Goal: Navigation & Orientation: Find specific page/section

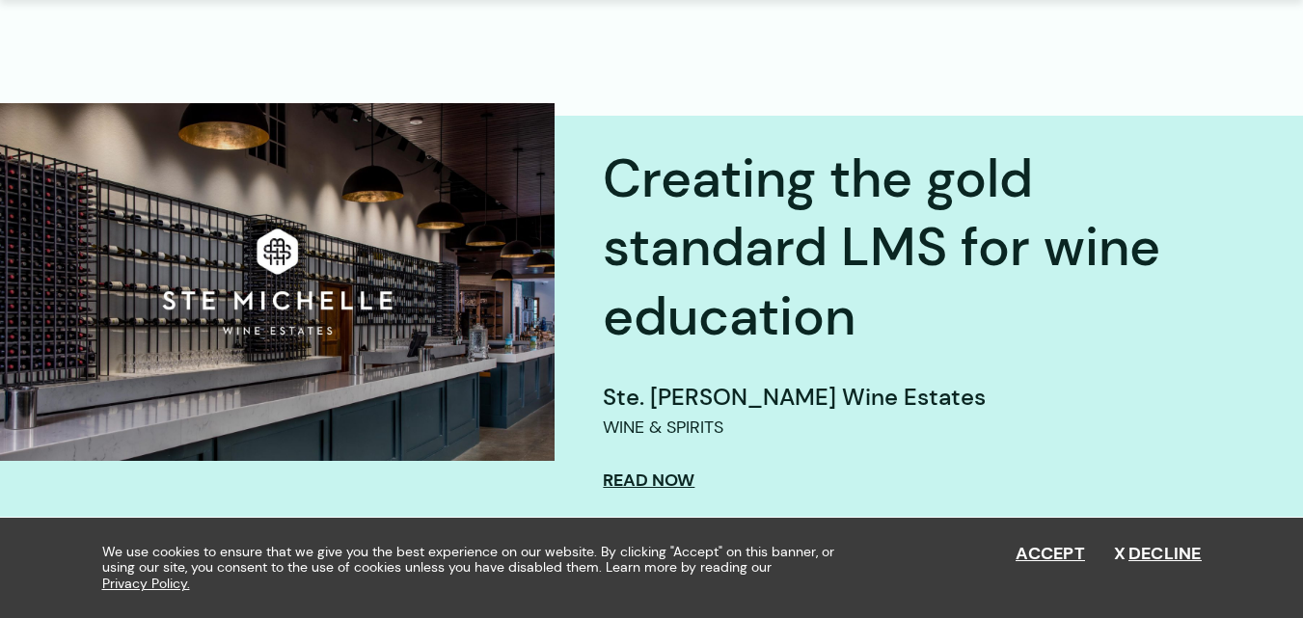
scroll to position [675, 0]
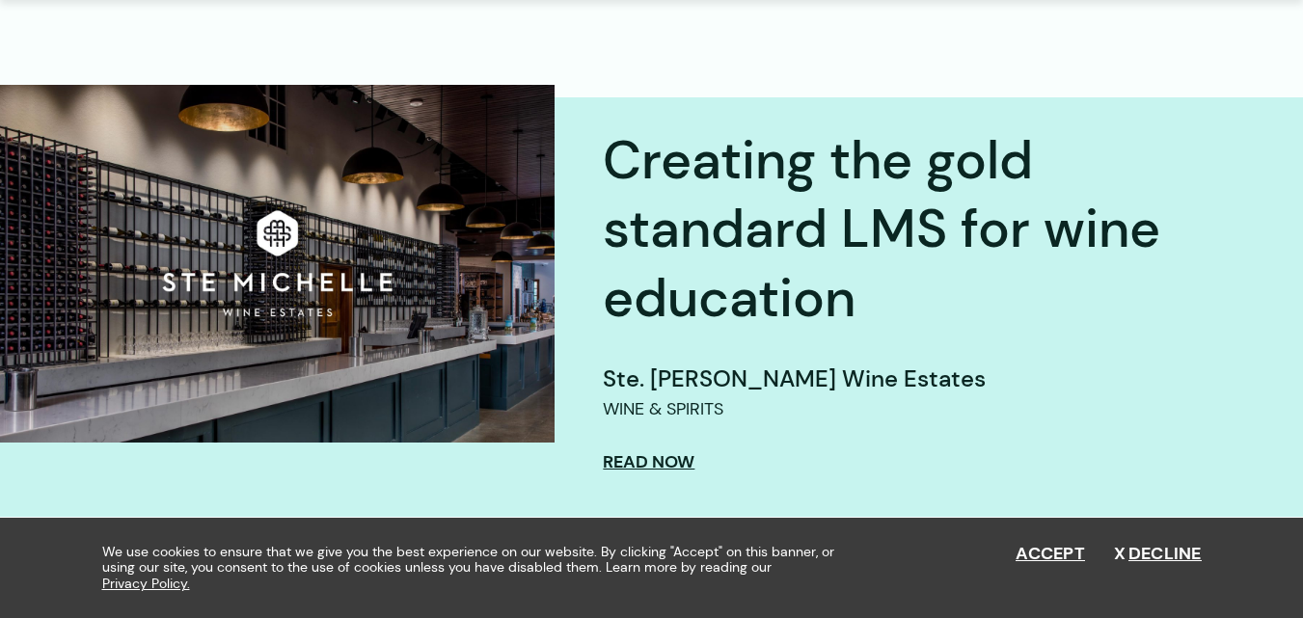
click at [1100, 236] on h2 "Creating the gold standard LMS for wine education" at bounding box center [885, 229] width 565 height 207
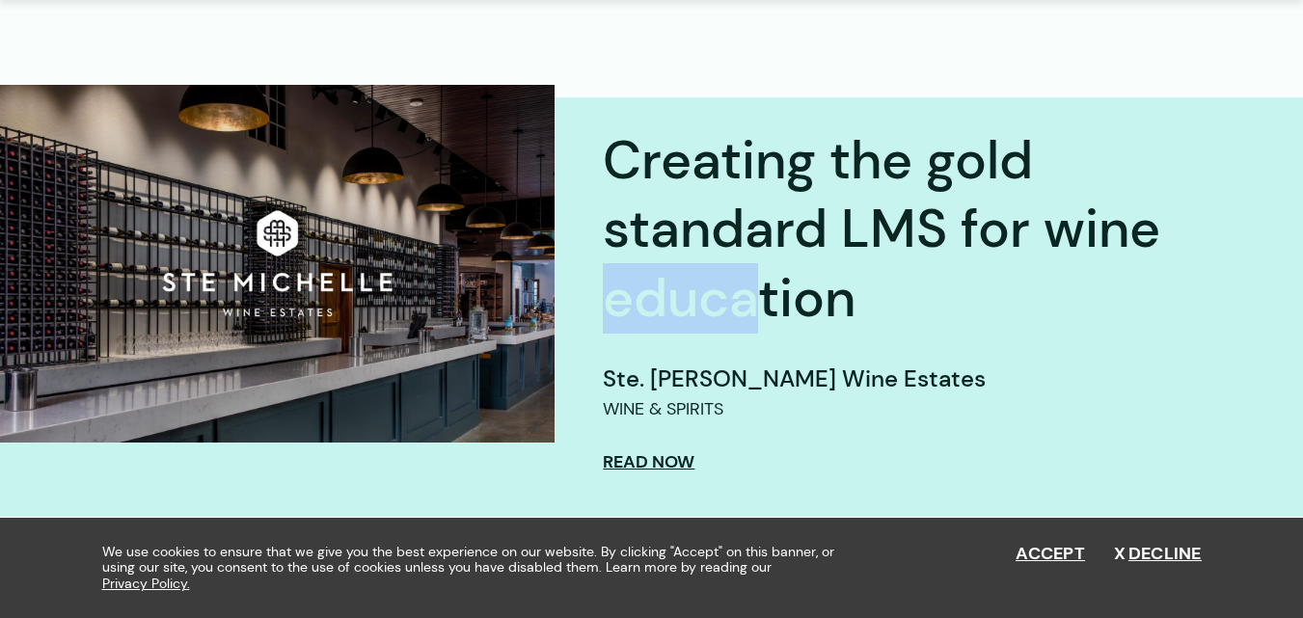
click at [1100, 236] on h2 "Creating the gold standard LMS for wine education" at bounding box center [885, 229] width 565 height 207
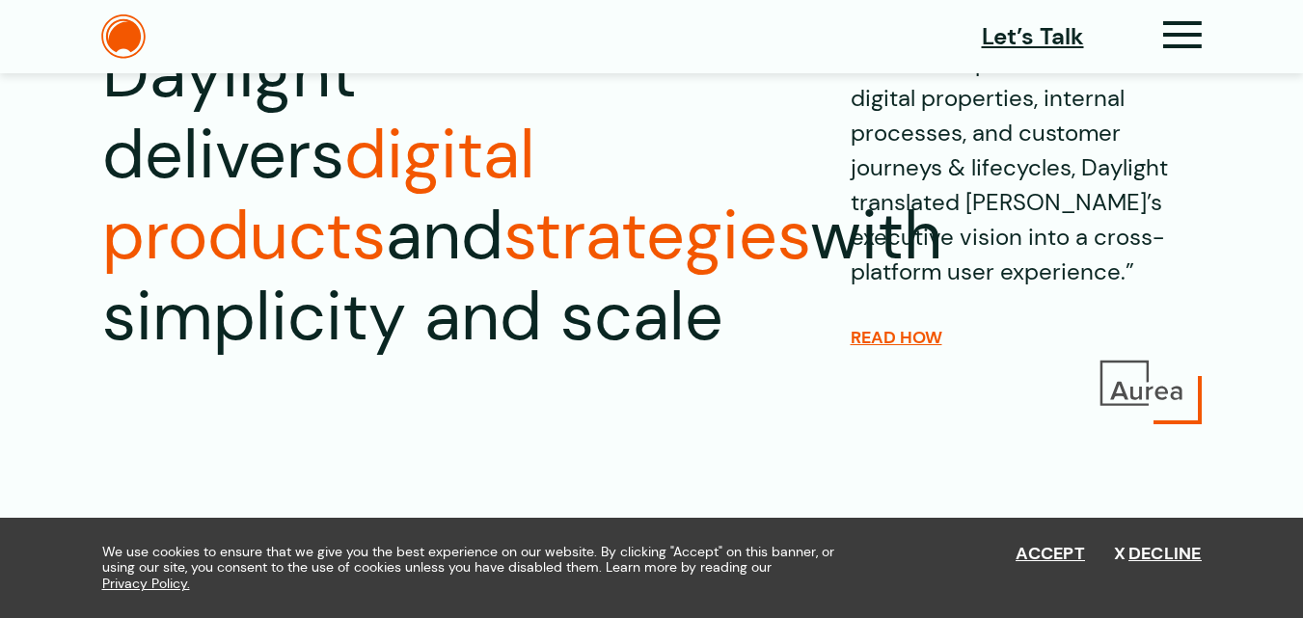
scroll to position [0, 0]
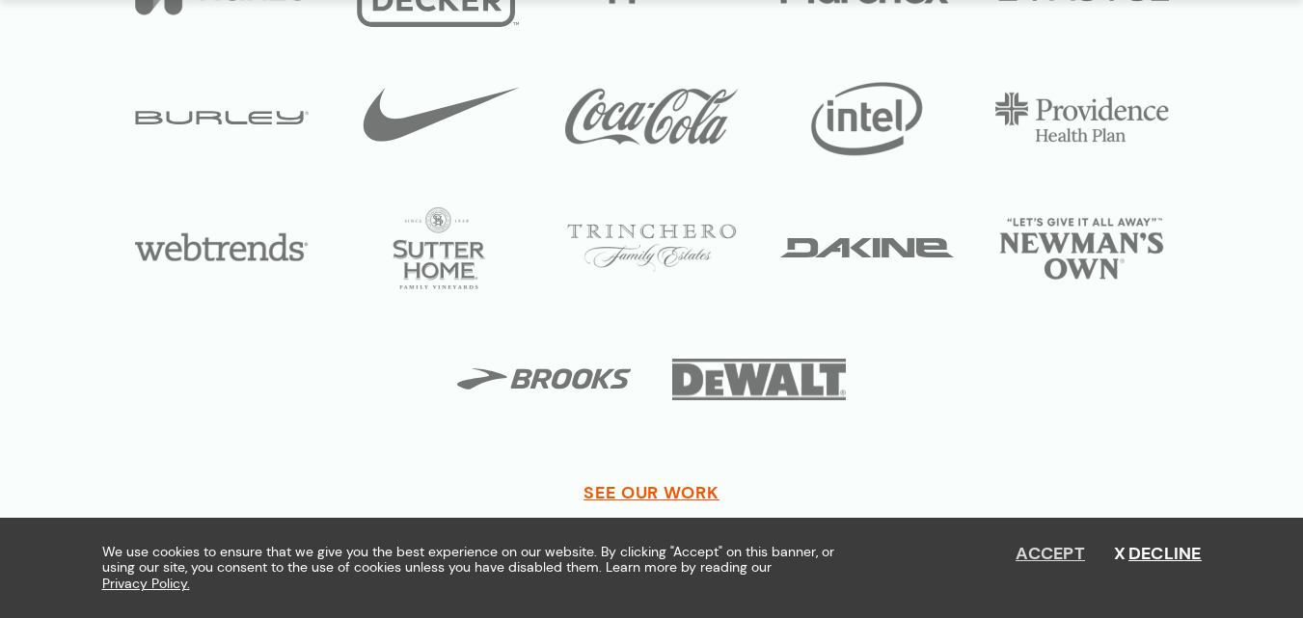
click at [1066, 553] on button "Accept" at bounding box center [1050, 554] width 69 height 21
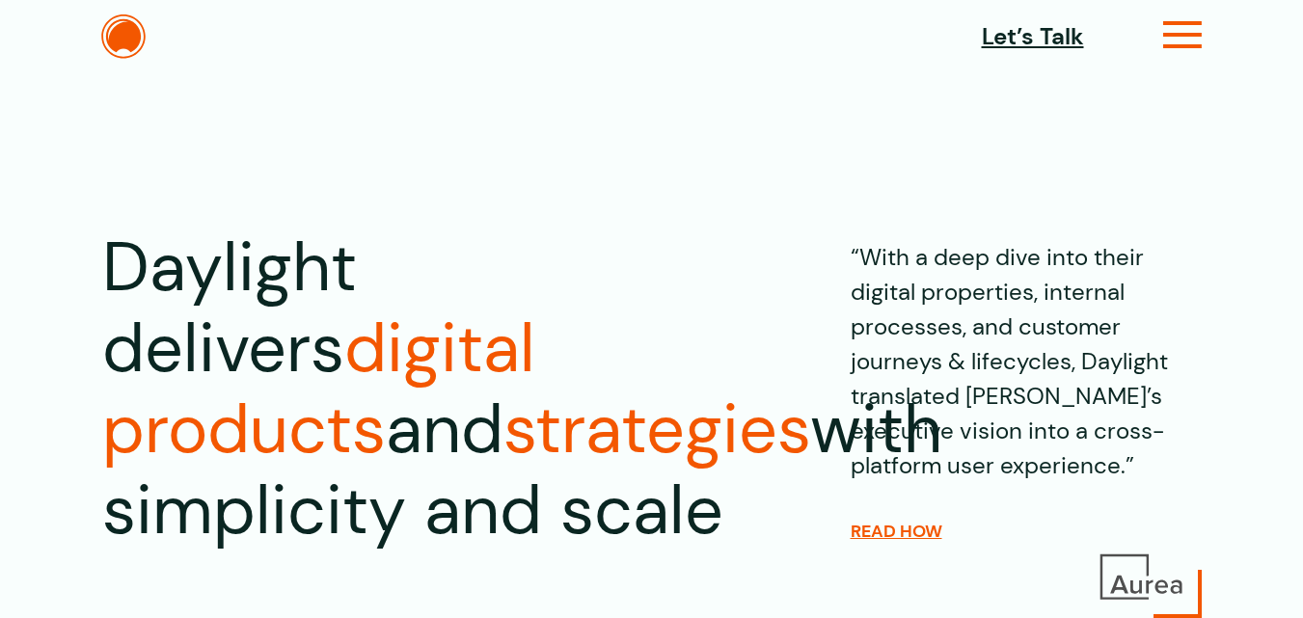
click at [1175, 33] on icon at bounding box center [1183, 43] width 40 height 20
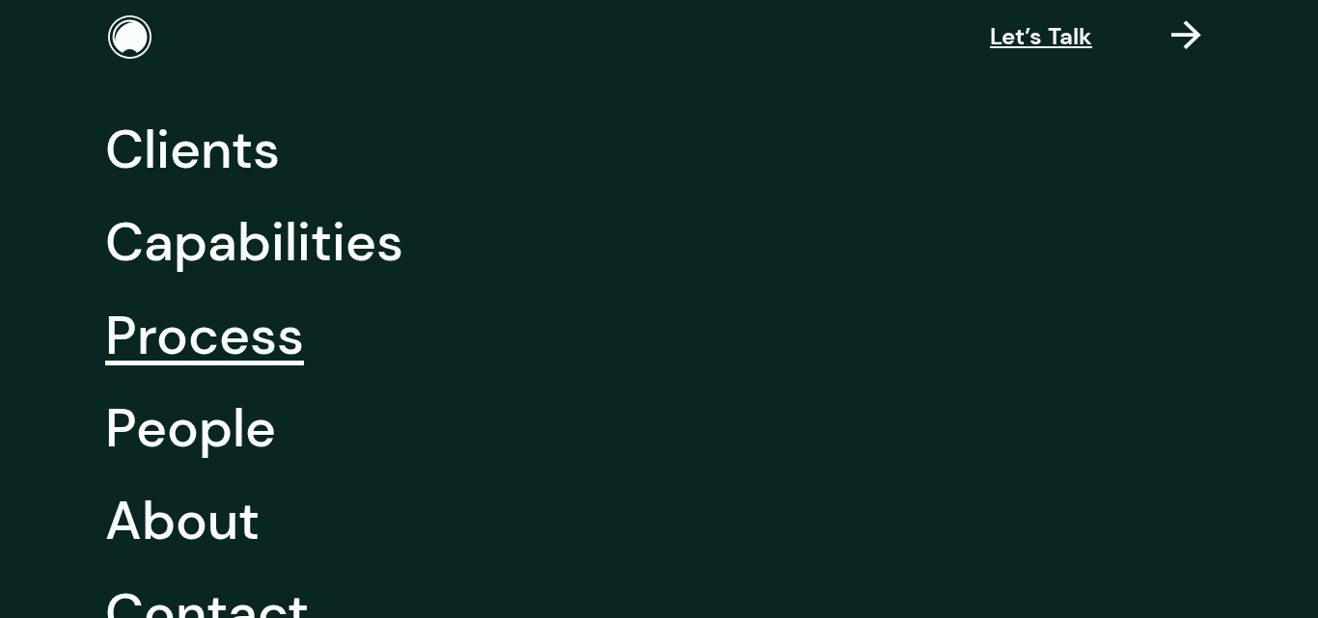
scroll to position [193, 0]
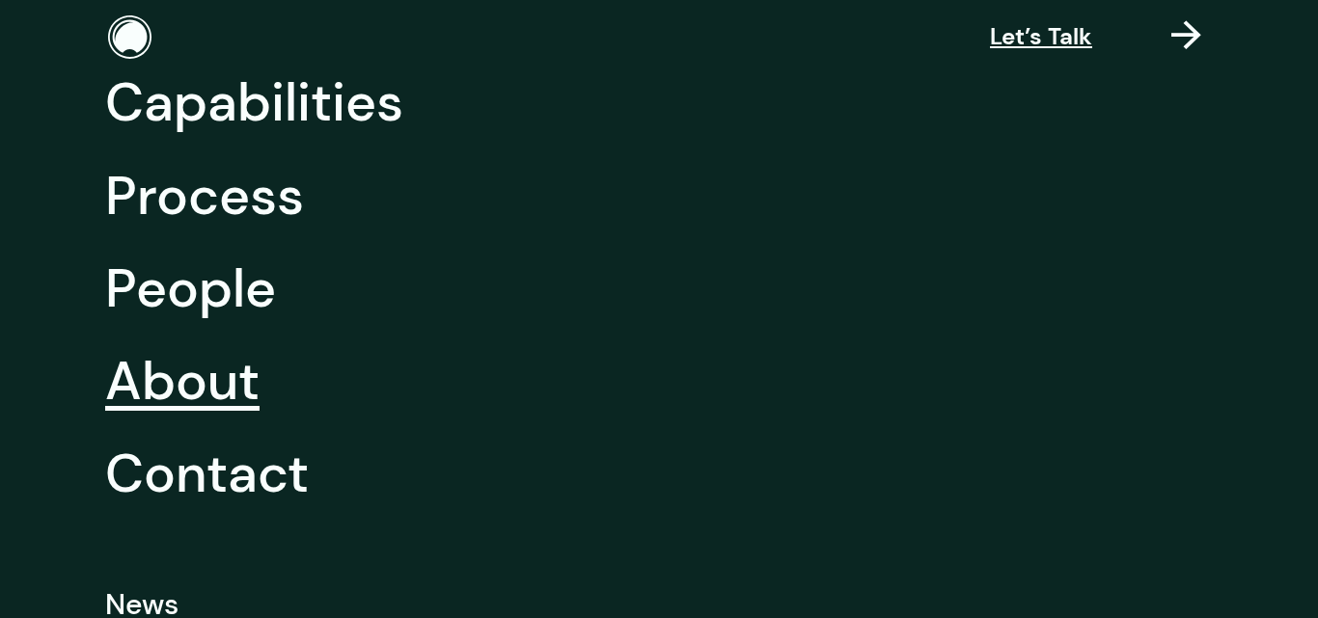
click at [180, 391] on link "About" at bounding box center [182, 381] width 154 height 93
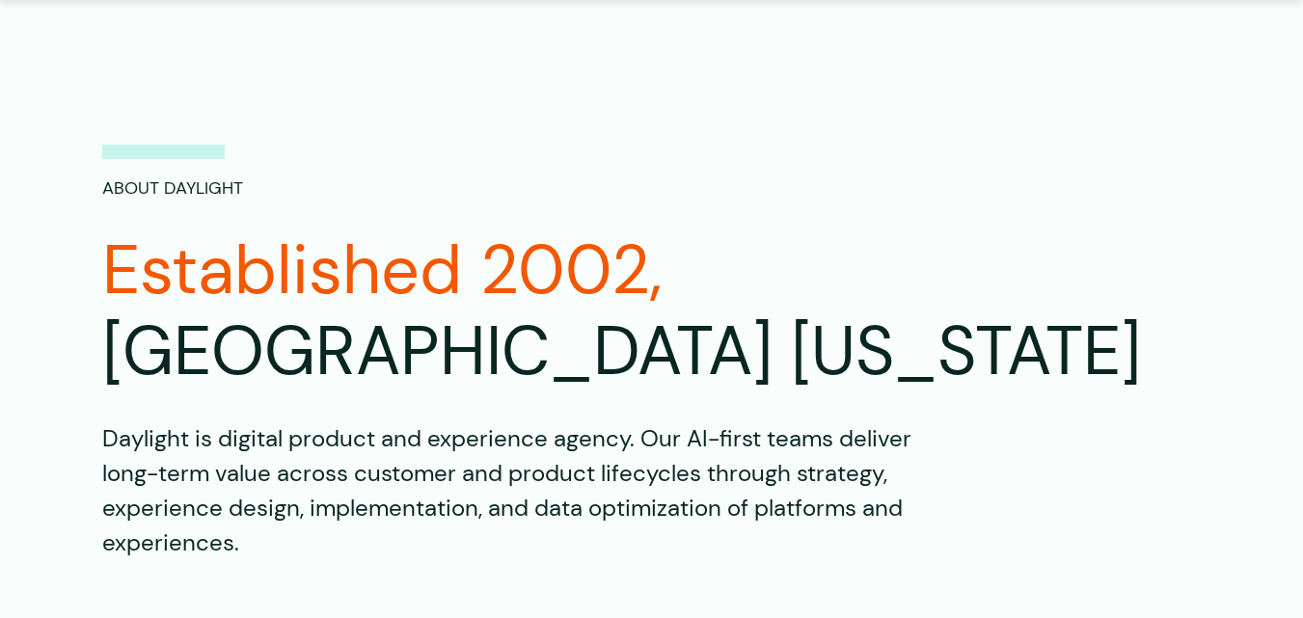
scroll to position [193, 0]
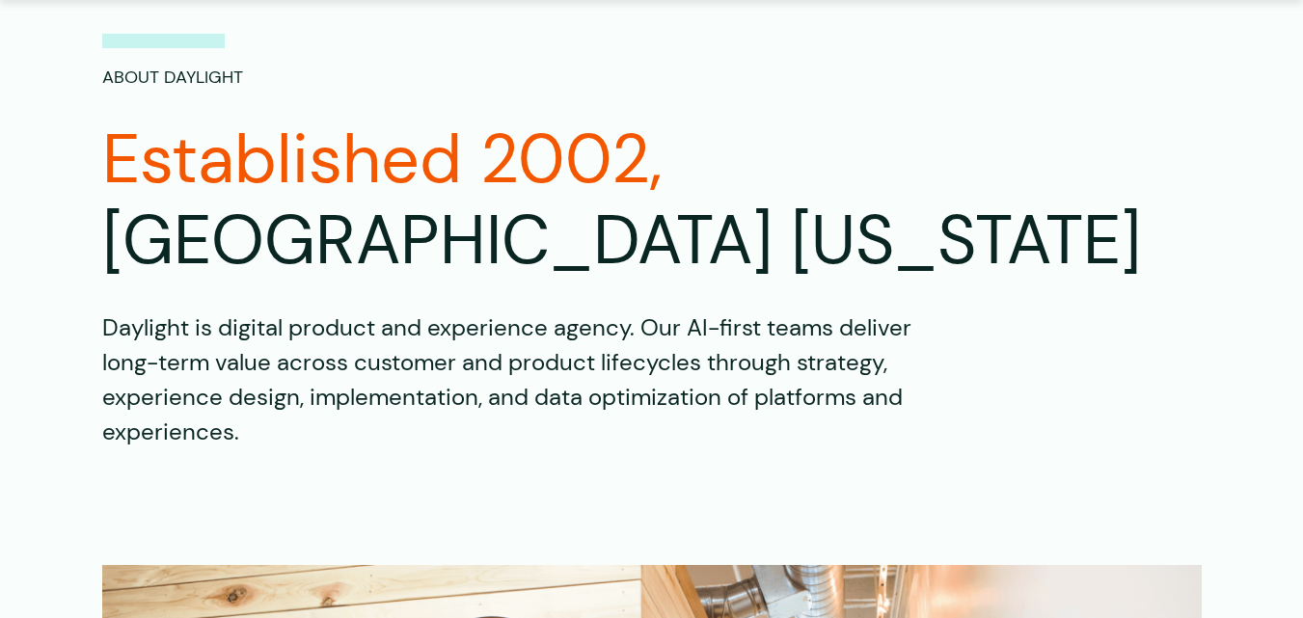
click at [162, 311] on p "Daylight is digital product and experience agency. Our AI-first teams deliver l…" at bounding box center [525, 380] width 847 height 139
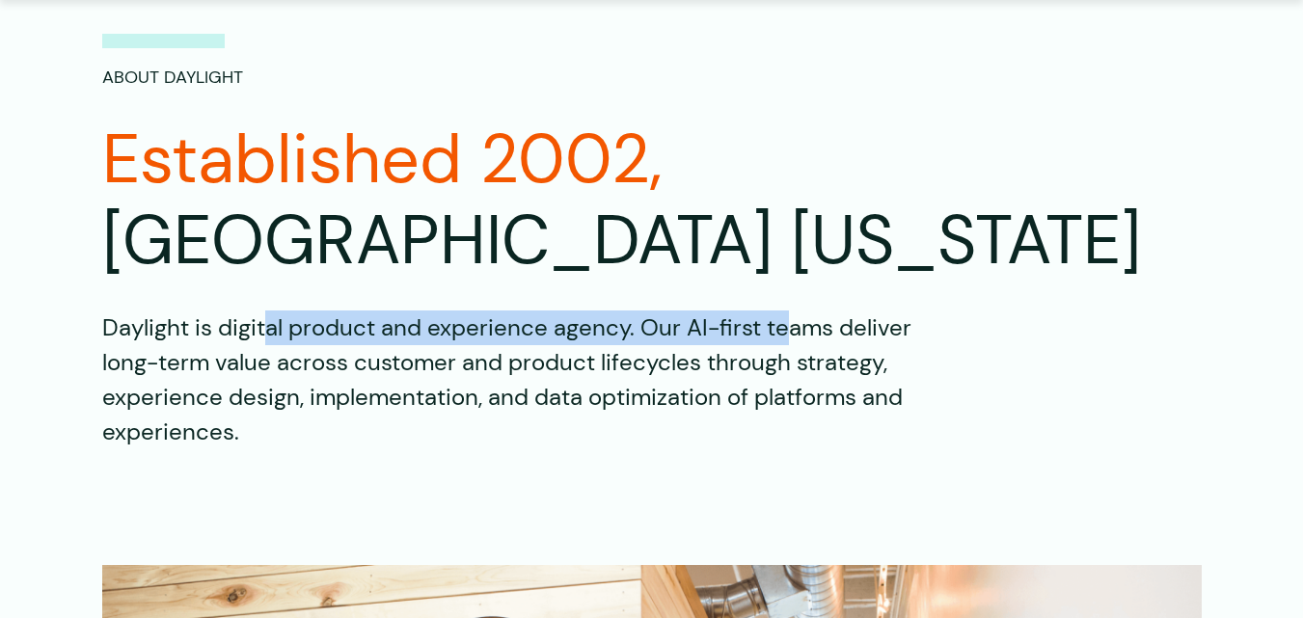
drag, startPoint x: 162, startPoint y: 252, endPoint x: 614, endPoint y: 252, distance: 451.5
click at [614, 311] on p "Daylight is digital product and experience agency. Our AI-first teams deliver l…" at bounding box center [525, 380] width 847 height 139
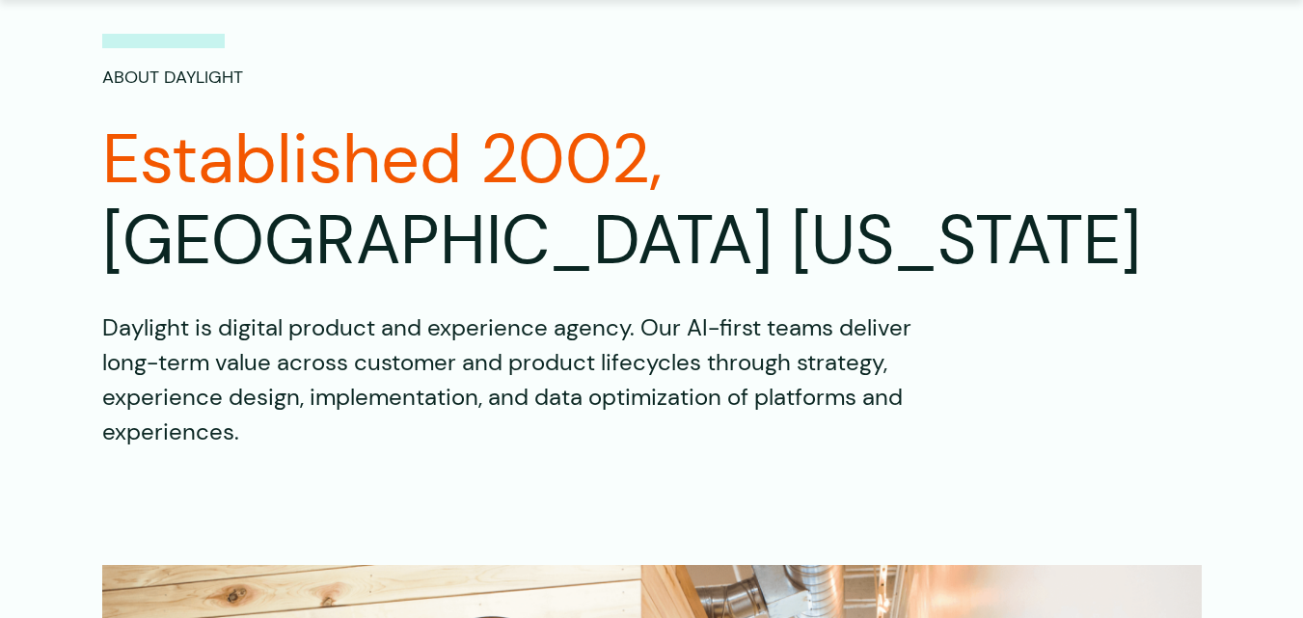
click at [548, 316] on p "Daylight is digital product and experience agency. Our AI-first teams deliver l…" at bounding box center [525, 380] width 847 height 139
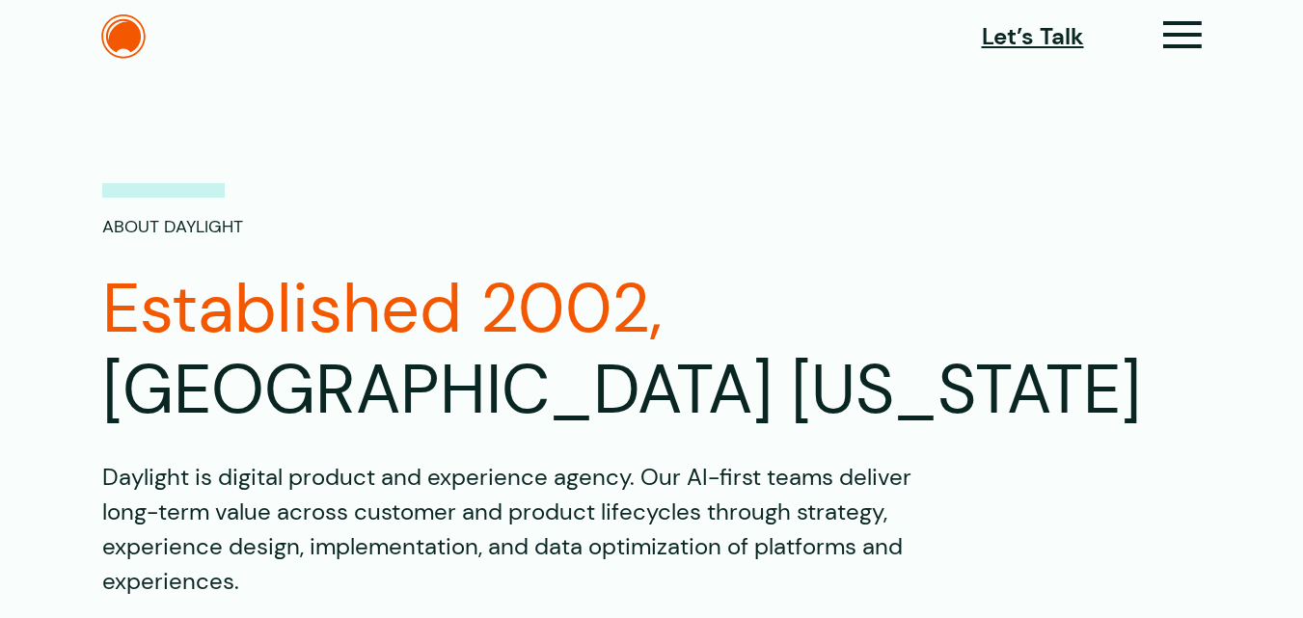
scroll to position [0, 0]
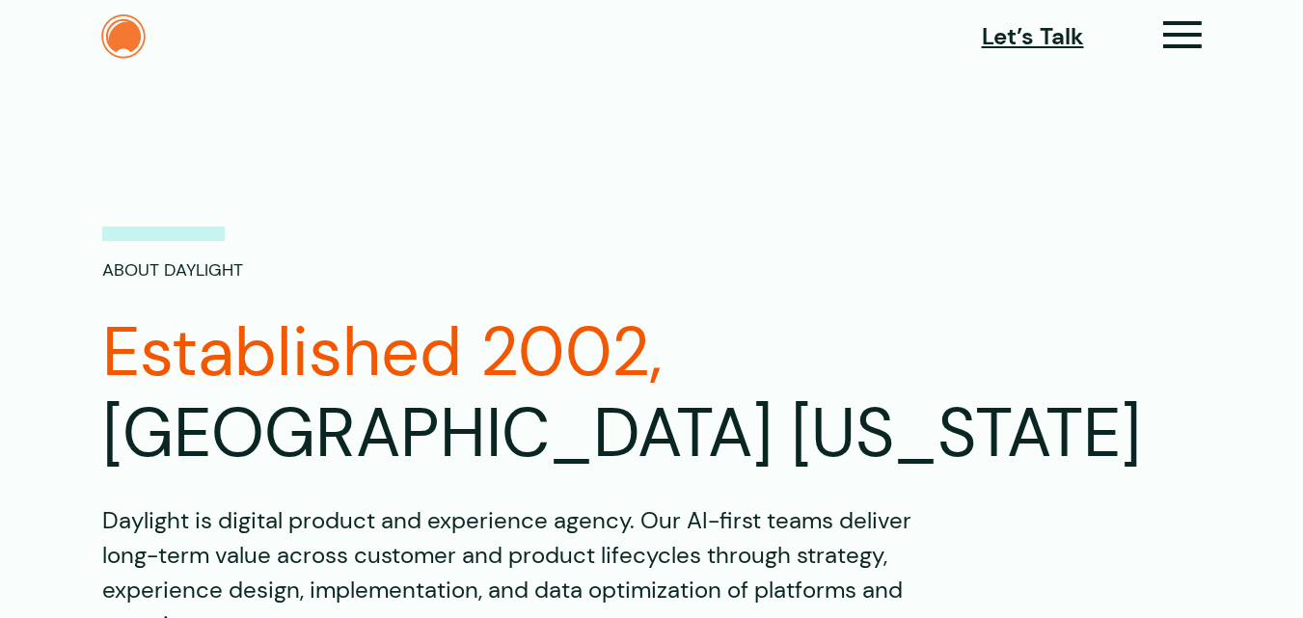
click at [137, 36] on img at bounding box center [123, 36] width 44 height 44
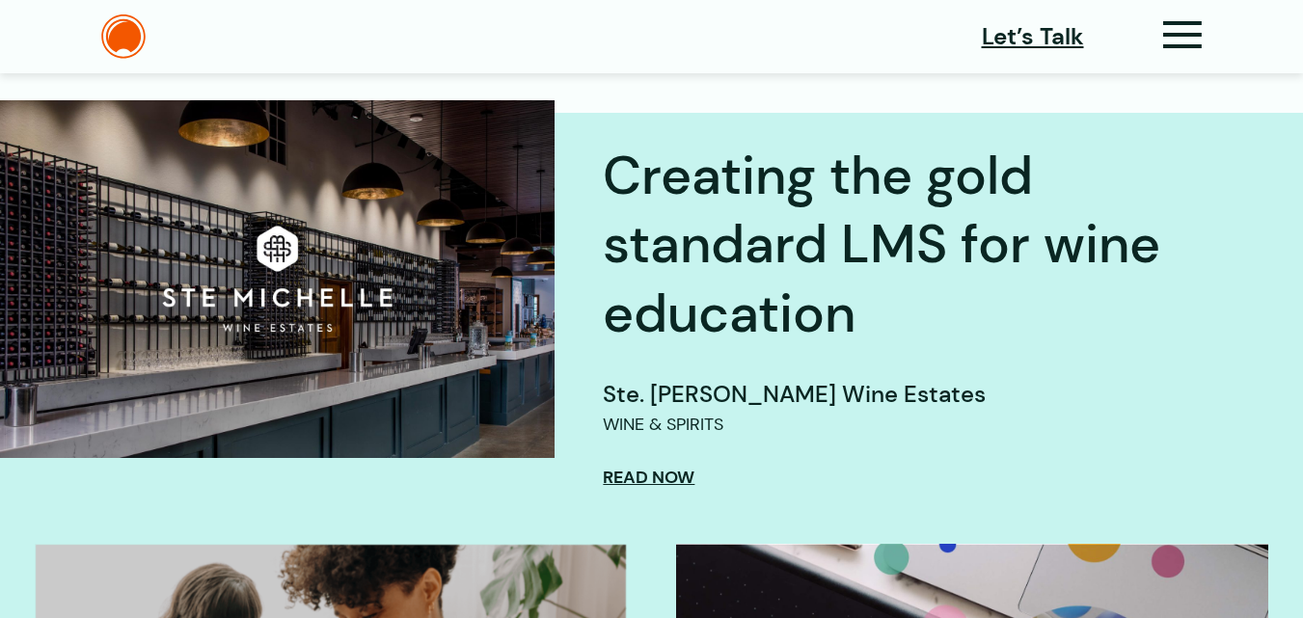
scroll to position [559, 0]
